Goal: Task Accomplishment & Management: Complete application form

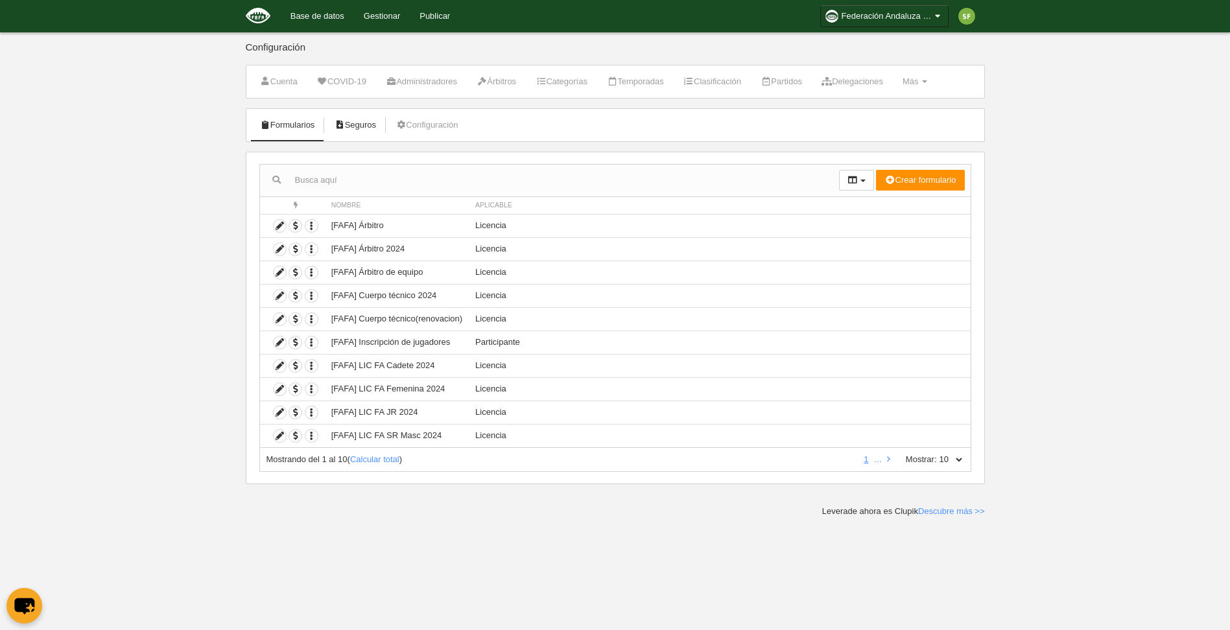
click at [375, 129] on link "Seguros" at bounding box center [355, 124] width 56 height 19
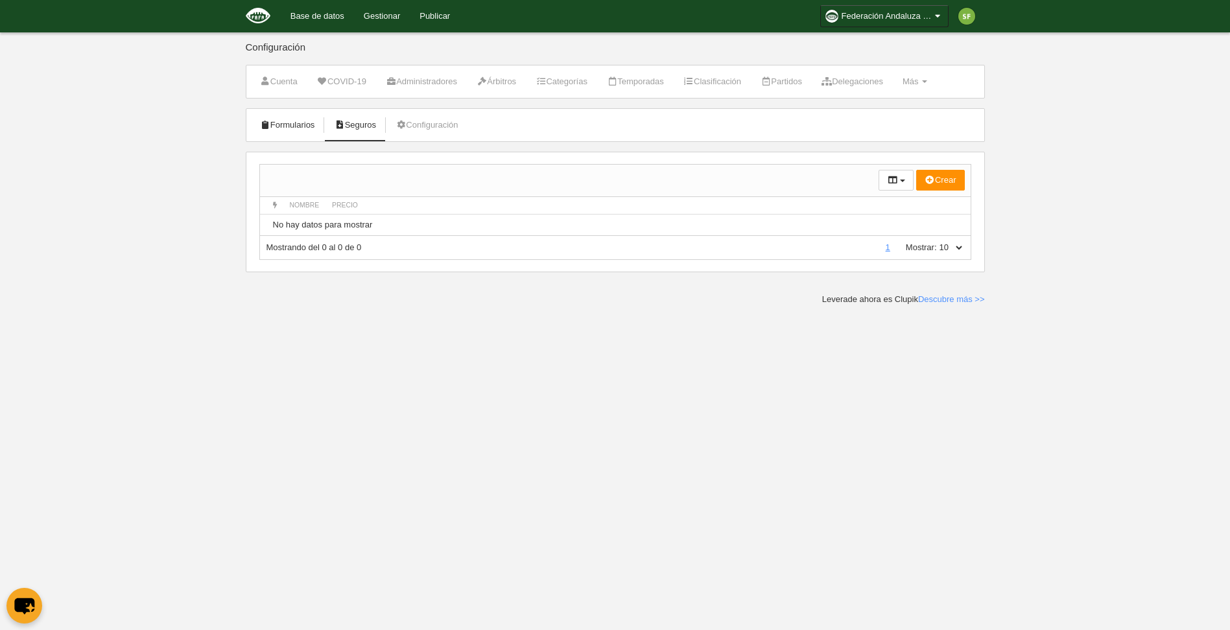
click at [307, 121] on link "Formularios" at bounding box center [287, 124] width 69 height 19
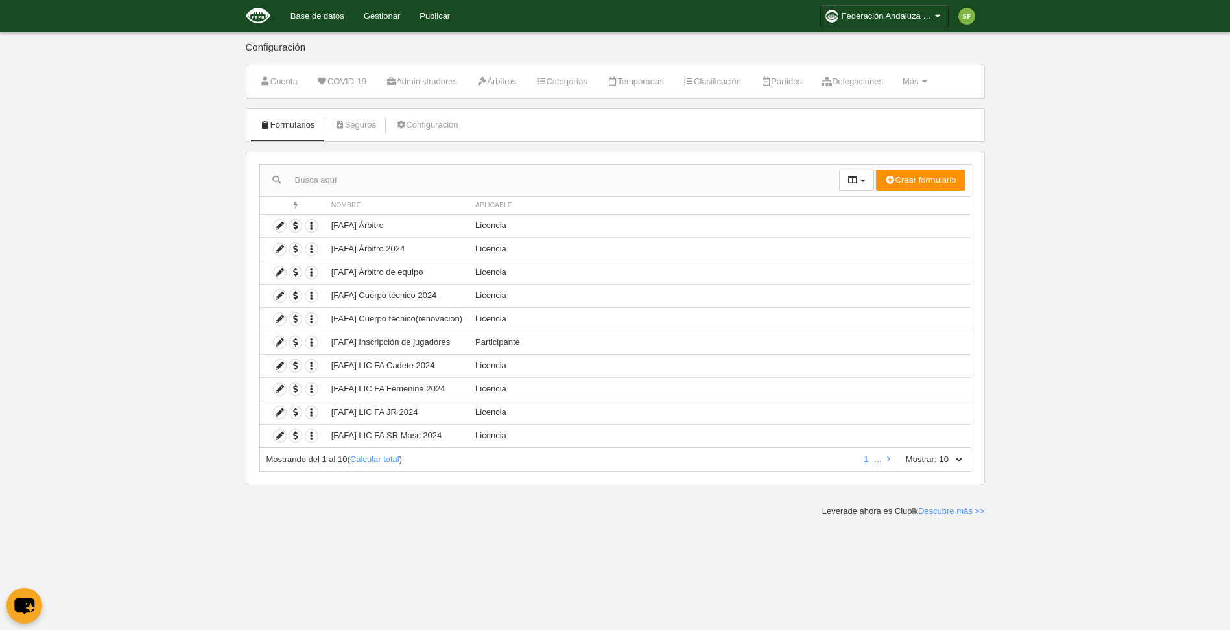
click at [952, 462] on select "10 25 50 100 500" at bounding box center [950, 460] width 27 height 12
select select "100"
click at [937, 454] on select "10 25 50 100 500" at bounding box center [950, 460] width 27 height 12
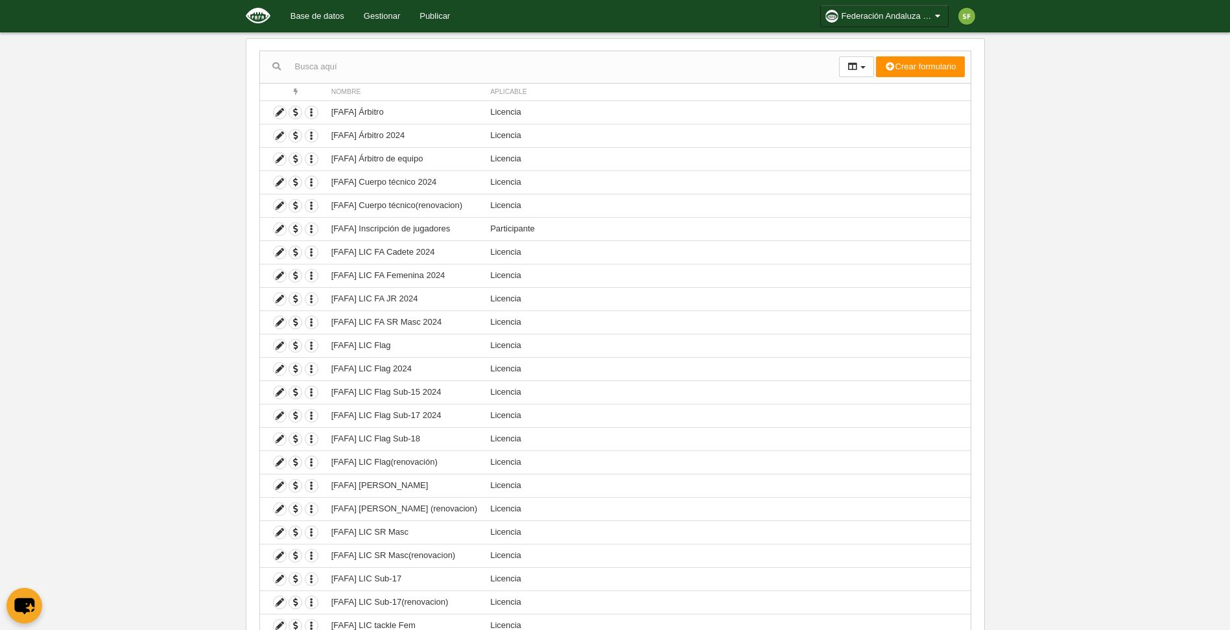
scroll to position [85, 0]
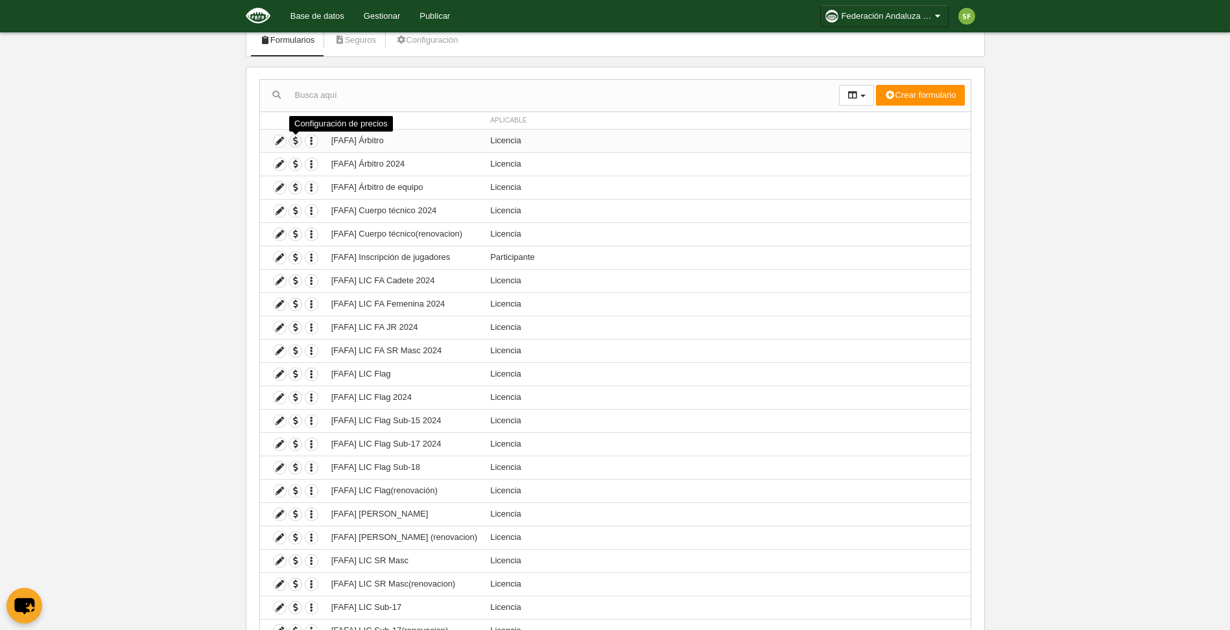
click at [298, 143] on span "button" at bounding box center [295, 141] width 12 height 12
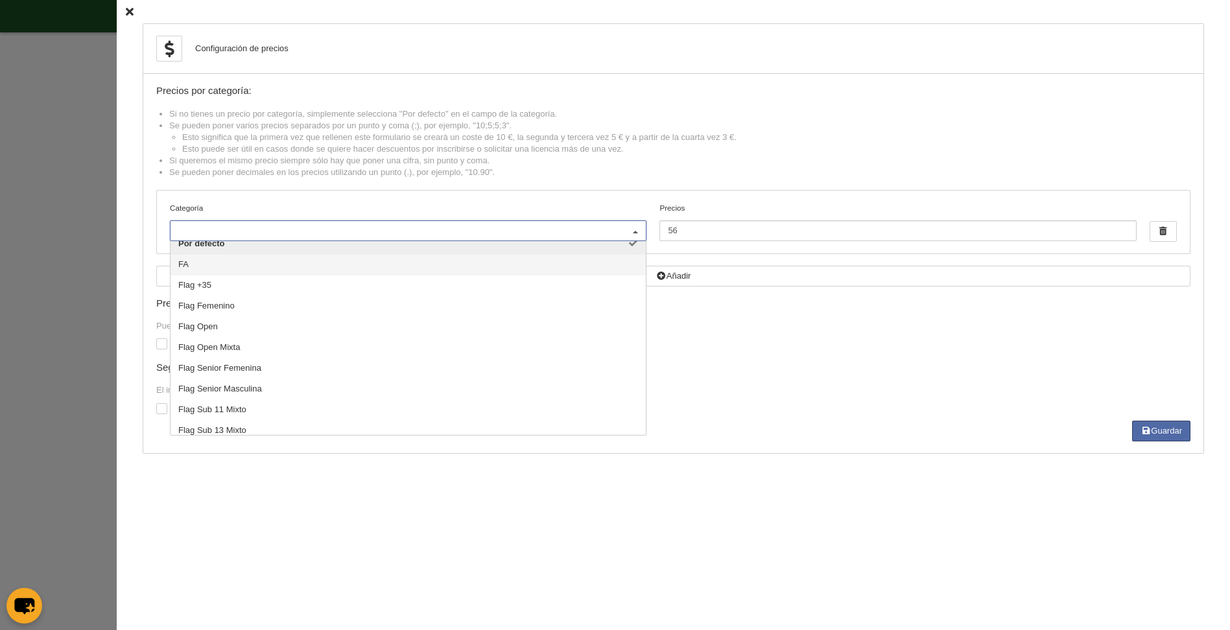
scroll to position [0, 0]
click at [753, 359] on div "Precio fijo: Puedes añadir opcionalmente un importe fijo que se sumará al preci…" at bounding box center [673, 359] width 1034 height 123
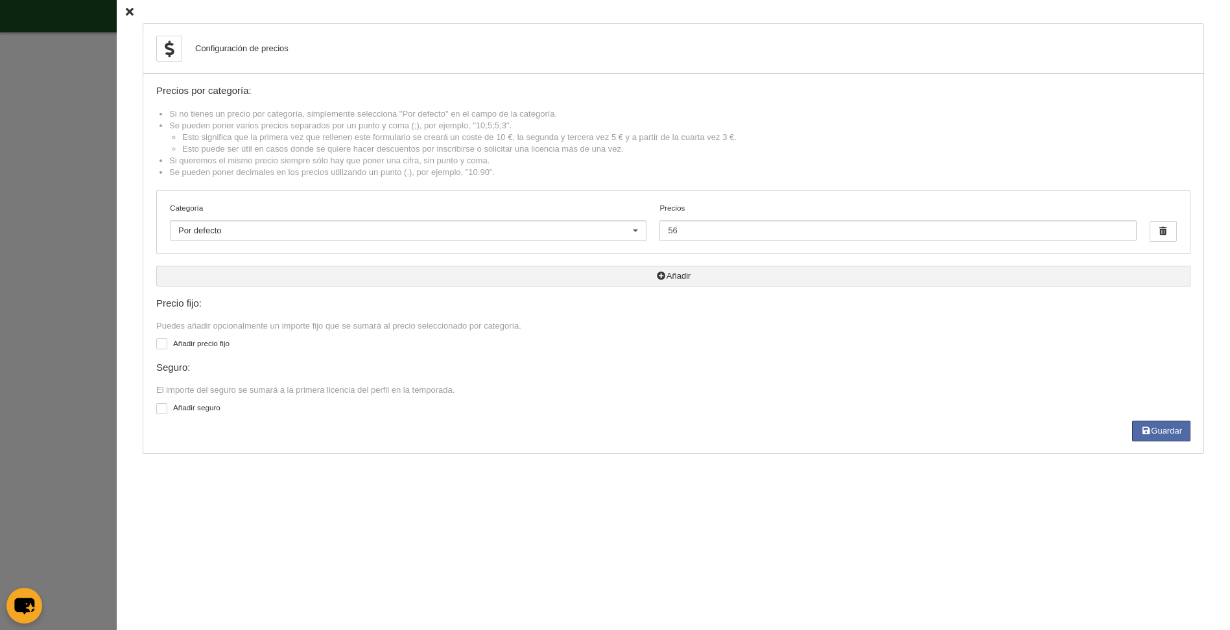
click at [656, 276] on icon "button" at bounding box center [661, 276] width 10 height 8
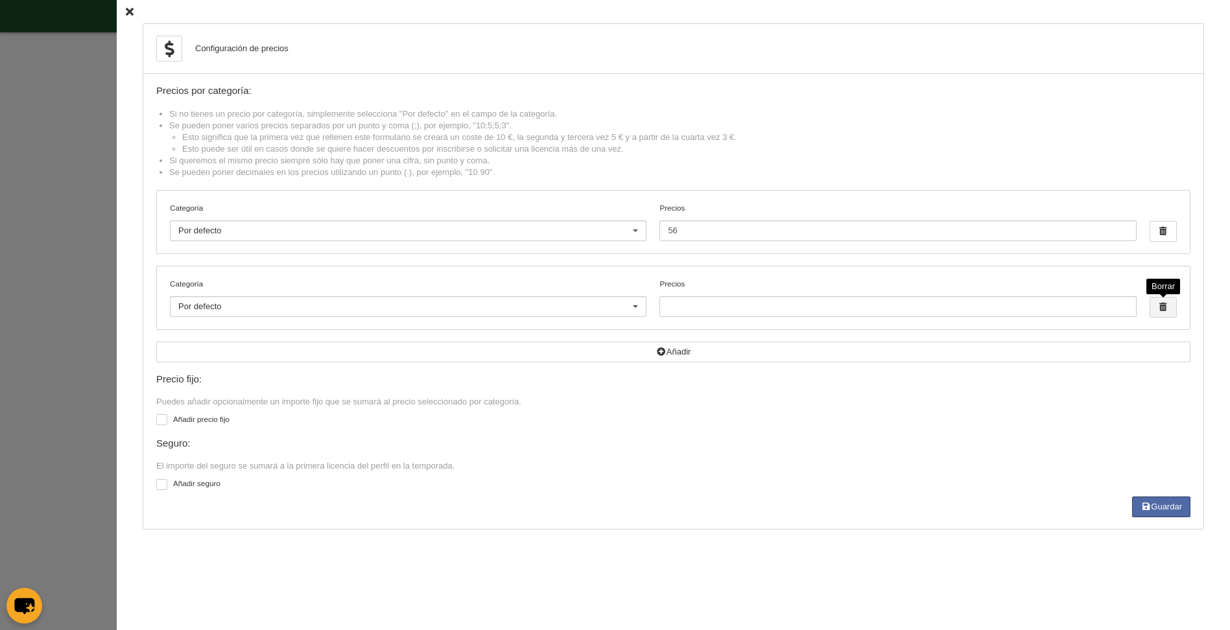
click at [1157, 309] on span "button" at bounding box center [1163, 307] width 26 height 19
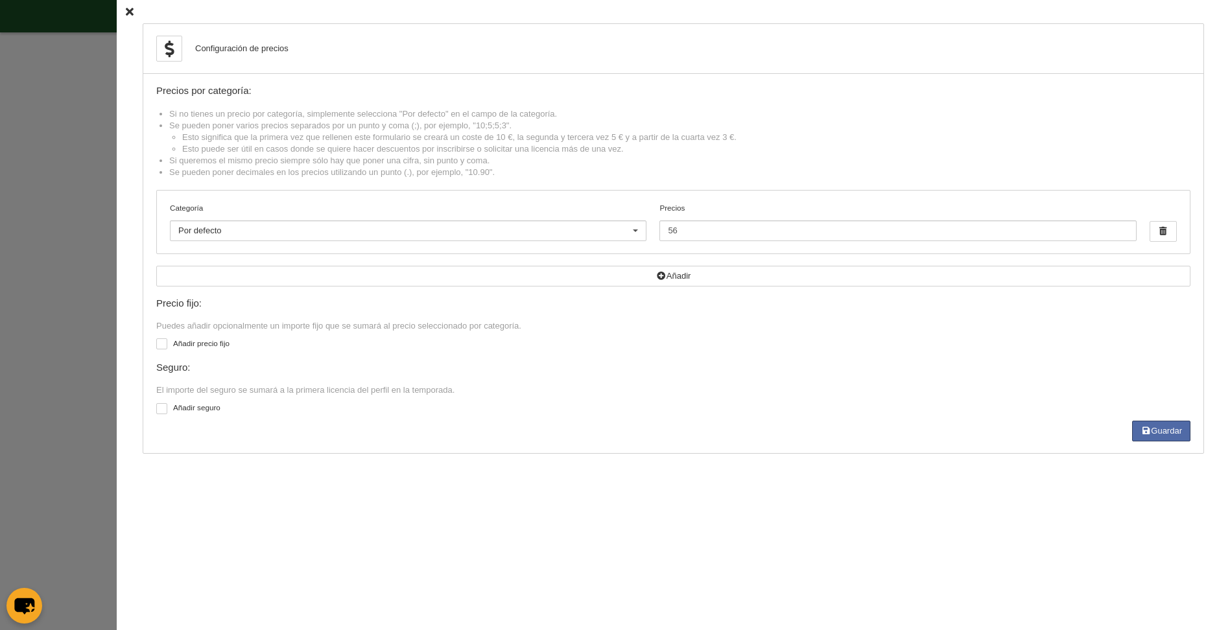
click at [126, 10] on icon at bounding box center [130, 12] width 8 height 8
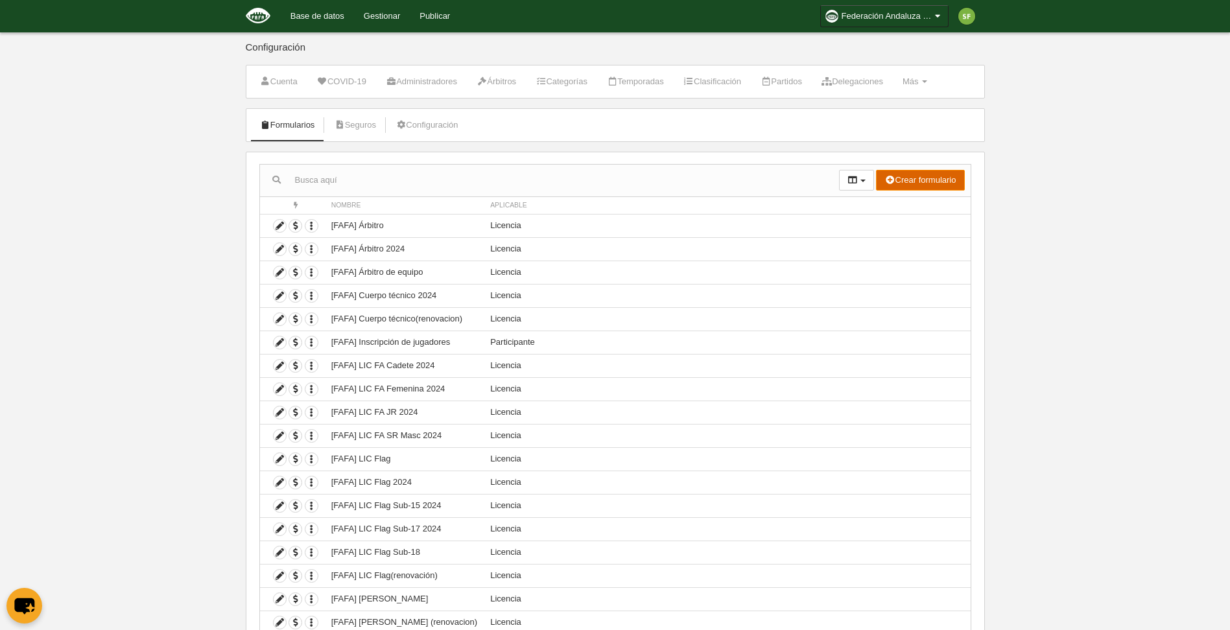
click at [926, 185] on button "Crear formulario" at bounding box center [920, 180] width 88 height 21
click at [922, 226] on link "Licencia" at bounding box center [913, 227] width 102 height 21
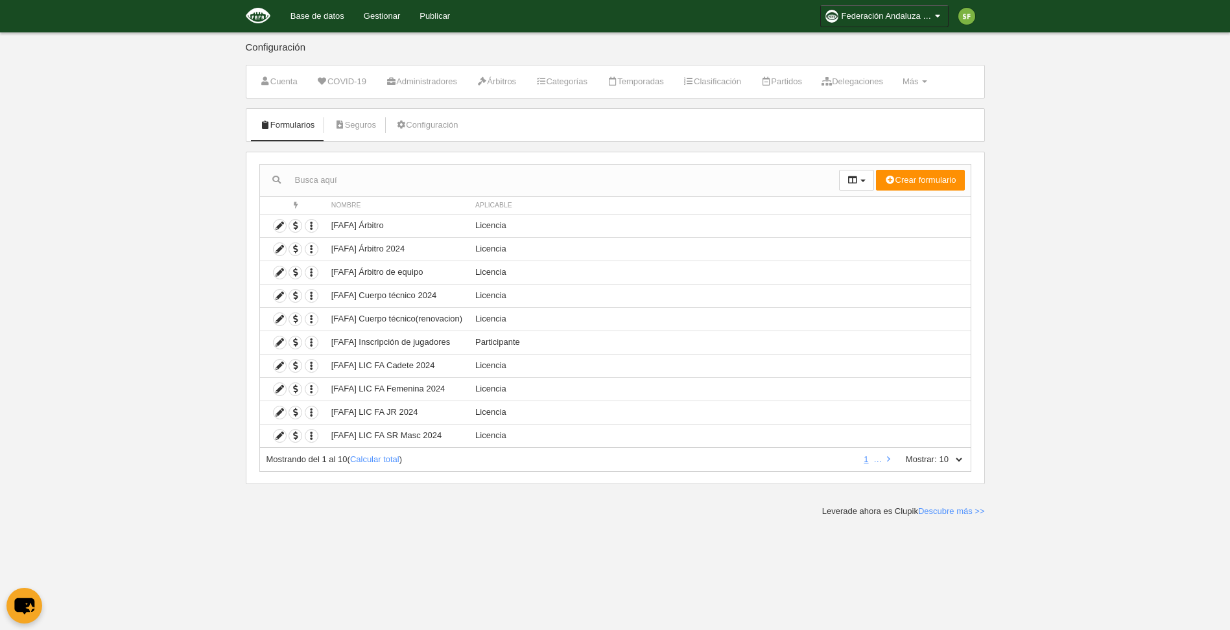
click at [937, 461] on select "10 25 50 100 500" at bounding box center [950, 460] width 27 height 12
select select "500"
click at [937, 454] on select "10 25 50 100 500" at bounding box center [950, 460] width 27 height 12
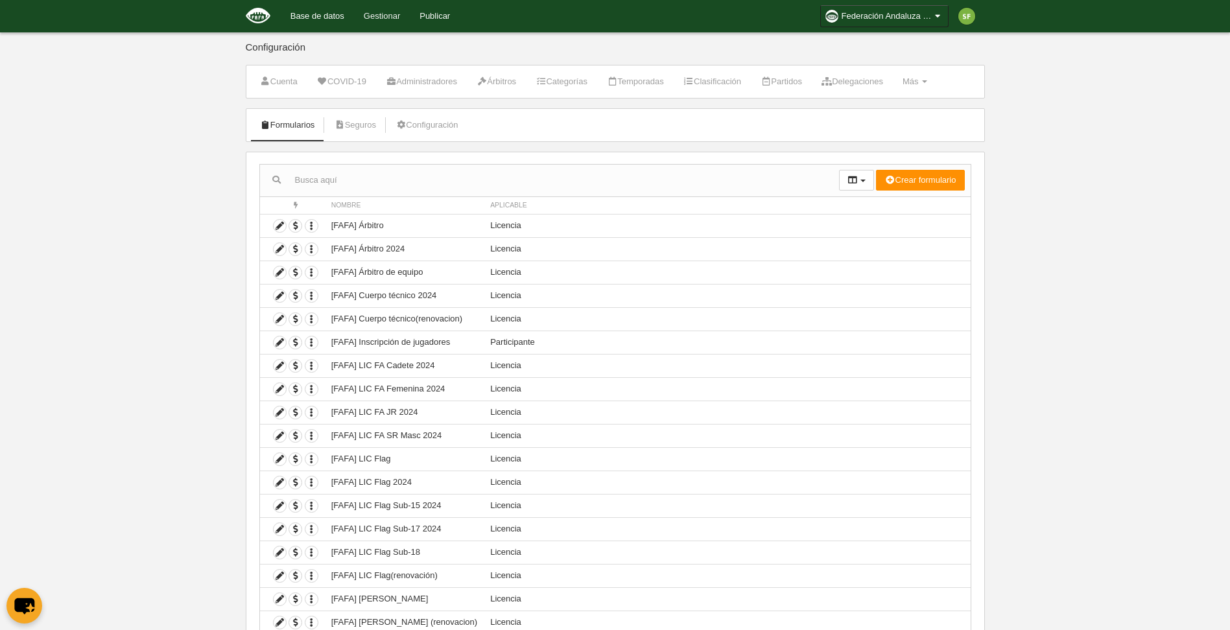
click at [389, 15] on link "Gestionar" at bounding box center [382, 16] width 56 height 32
